Goal: Navigation & Orientation: Understand site structure

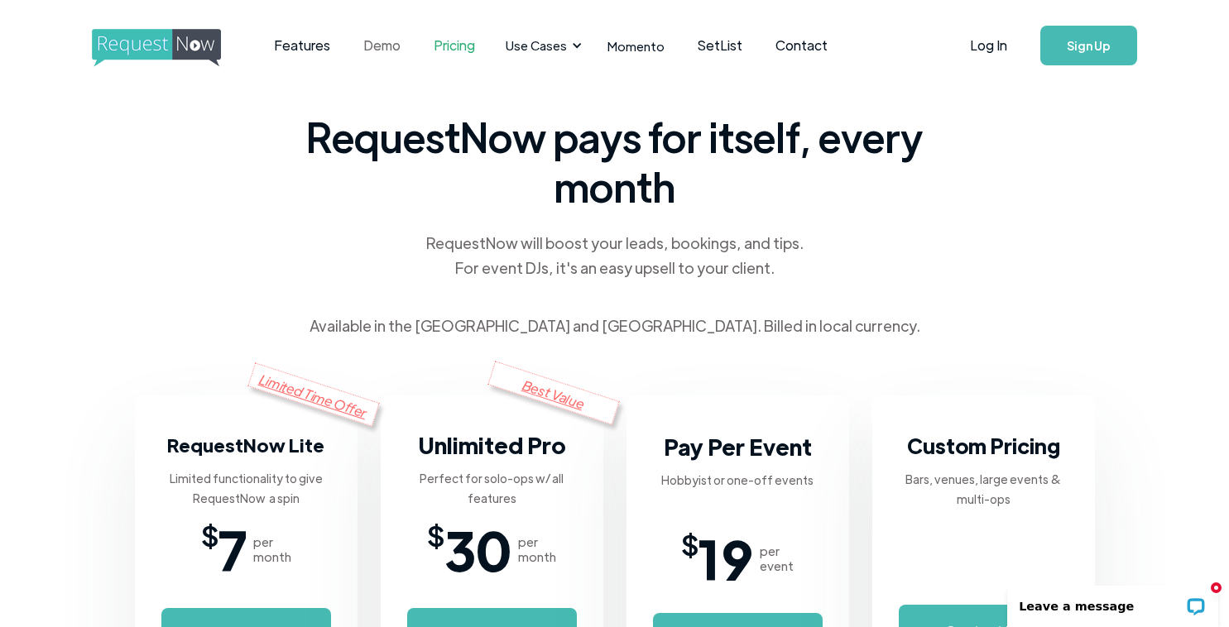
click at [377, 46] on link "Demo" at bounding box center [382, 45] width 70 height 51
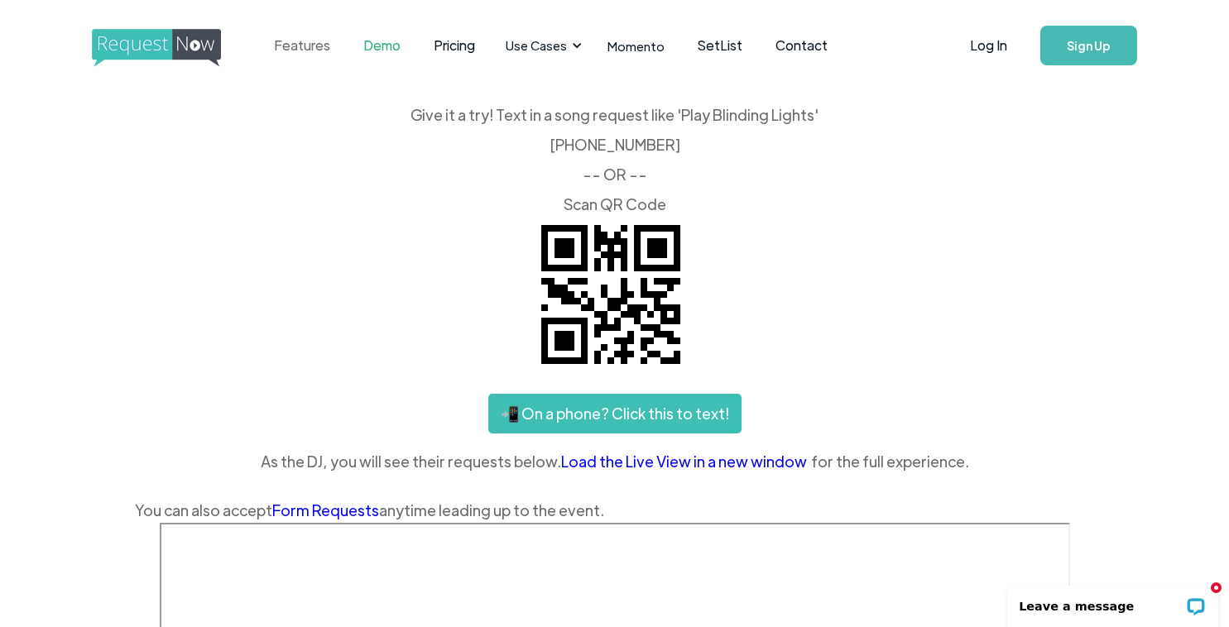
click at [300, 39] on link "Features" at bounding box center [301, 45] width 89 height 51
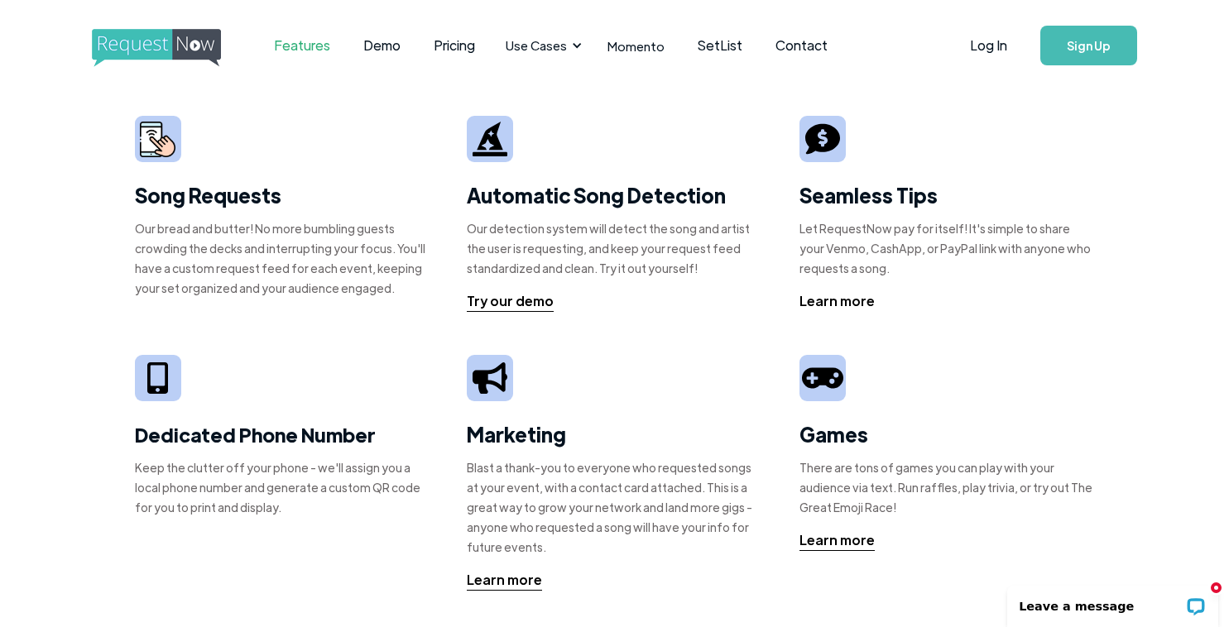
click at [836, 304] on div "Learn more" at bounding box center [836, 301] width 75 height 20
click at [654, 44] on link "Momento" at bounding box center [636, 46] width 90 height 49
